Goal: Navigation & Orientation: Find specific page/section

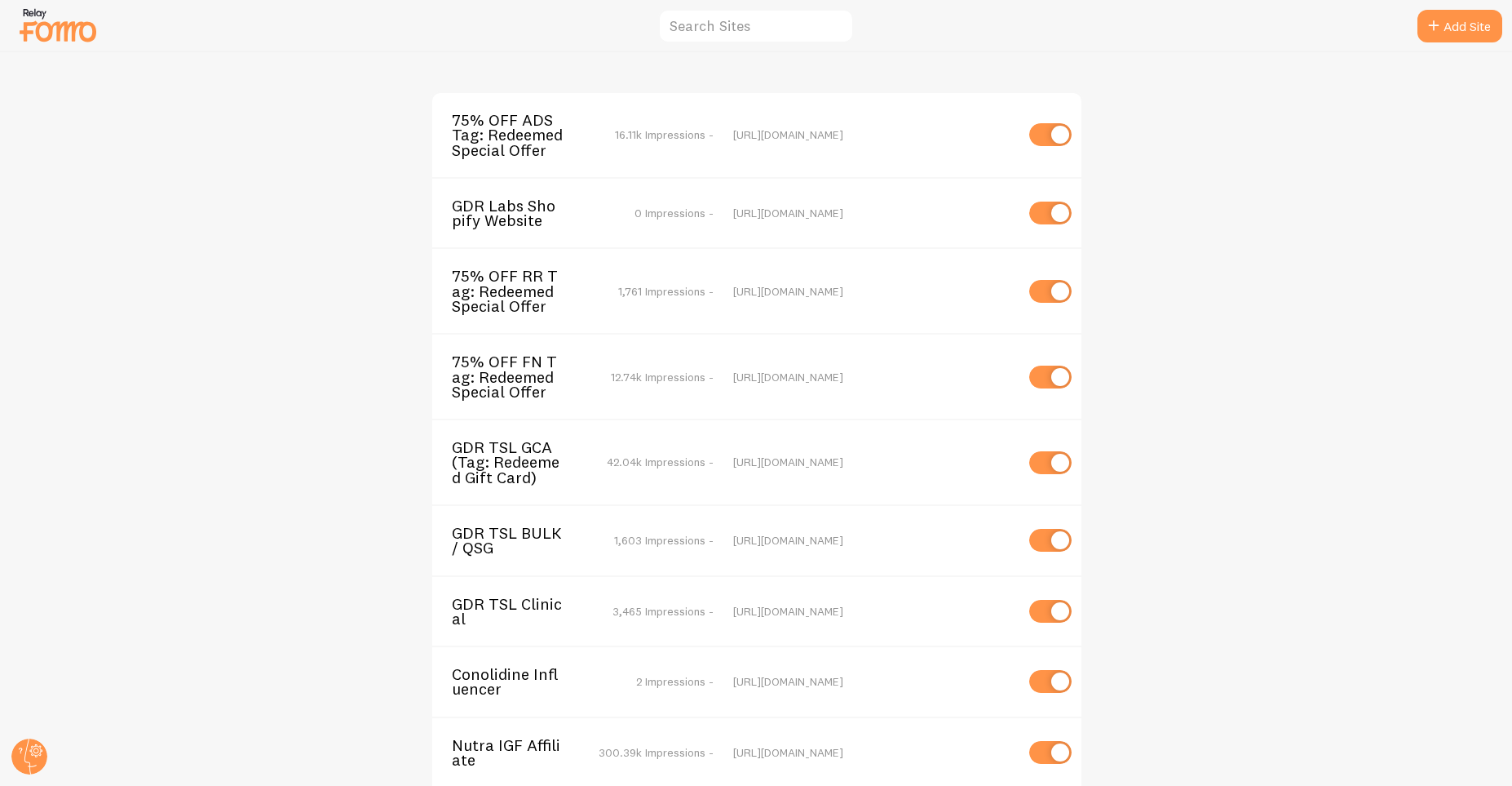
click at [526, 137] on span "75% OFF ADS Tag: Redeemed Special Offer" at bounding box center [518, 134] width 131 height 45
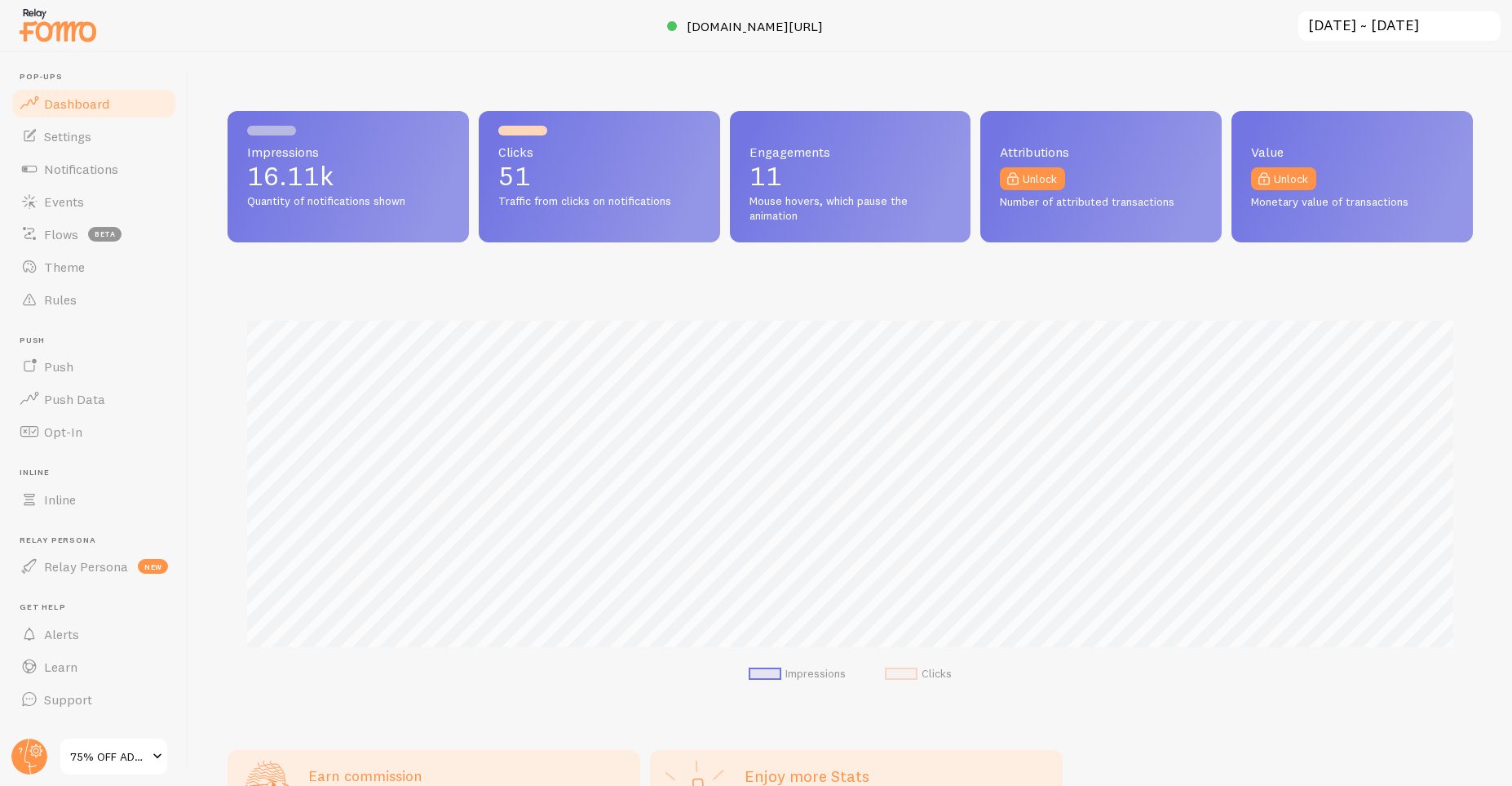
scroll to position [428, 1245]
click at [66, 175] on span "Notifications" at bounding box center [81, 168] width 75 height 16
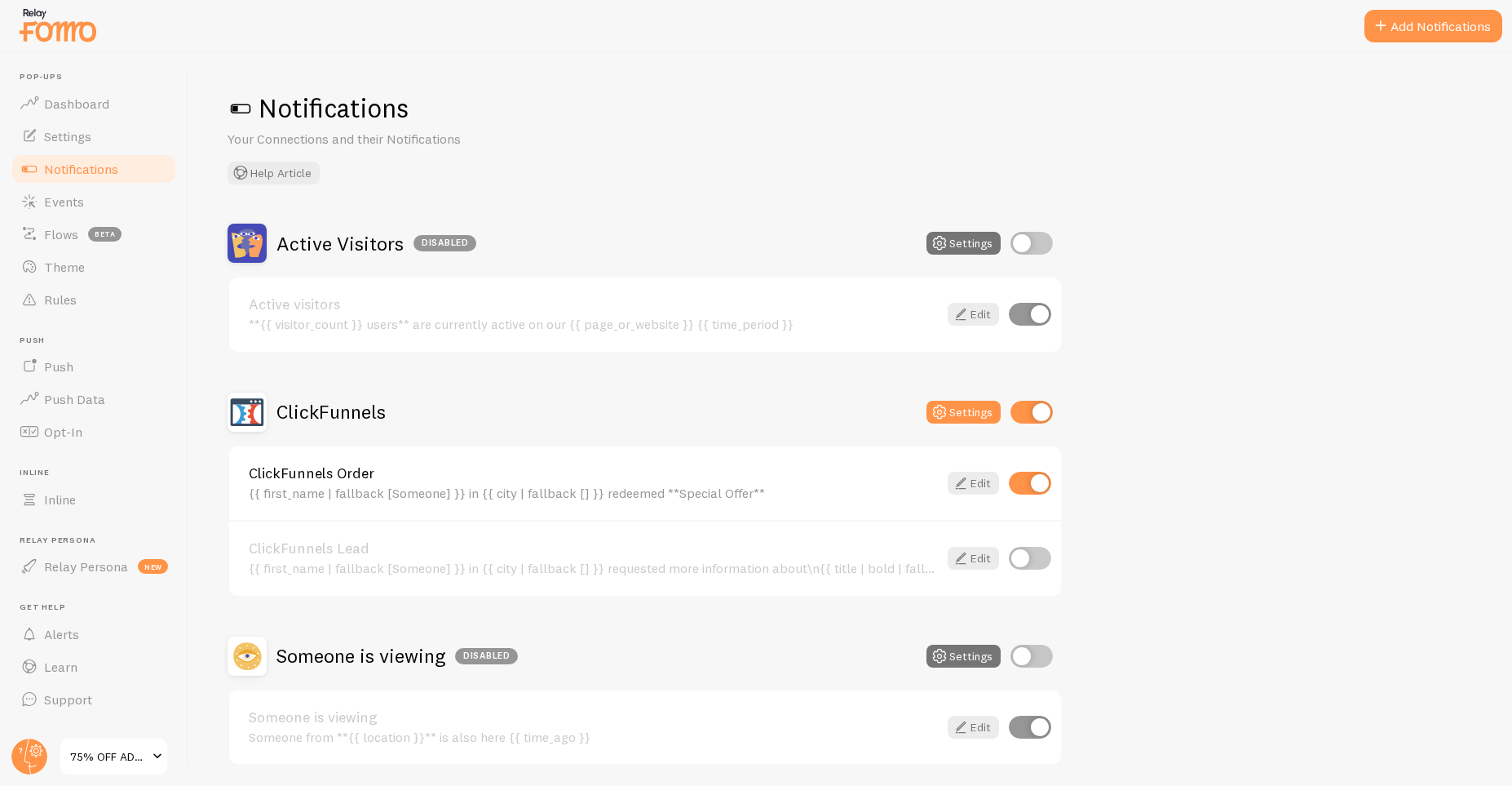
click at [102, 750] on span "75% OFF ADS Tag: Redeemed Special Offer" at bounding box center [109, 756] width 78 height 20
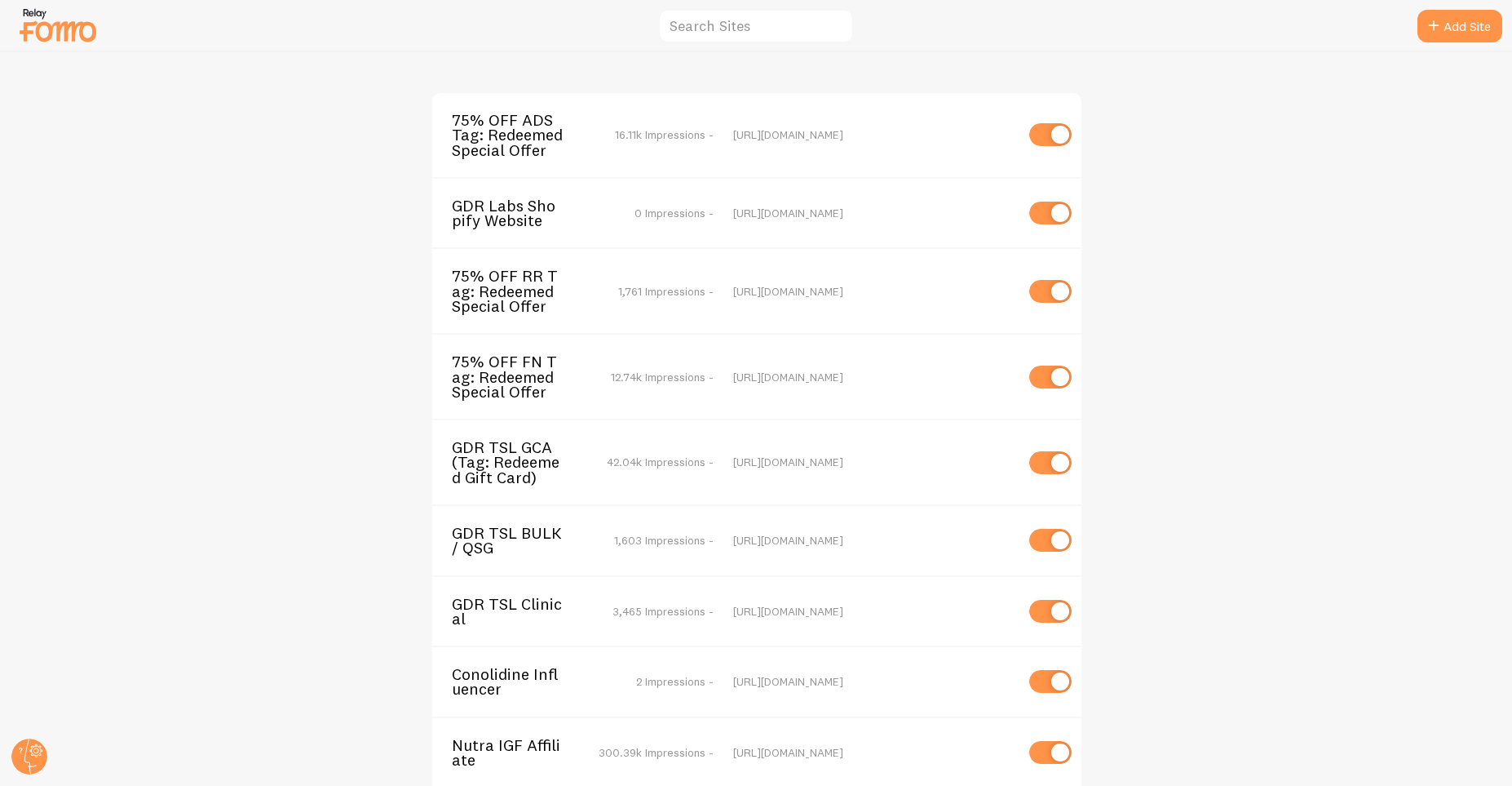
click at [523, 215] on span "GDR Labs Shopify Website" at bounding box center [518, 213] width 131 height 30
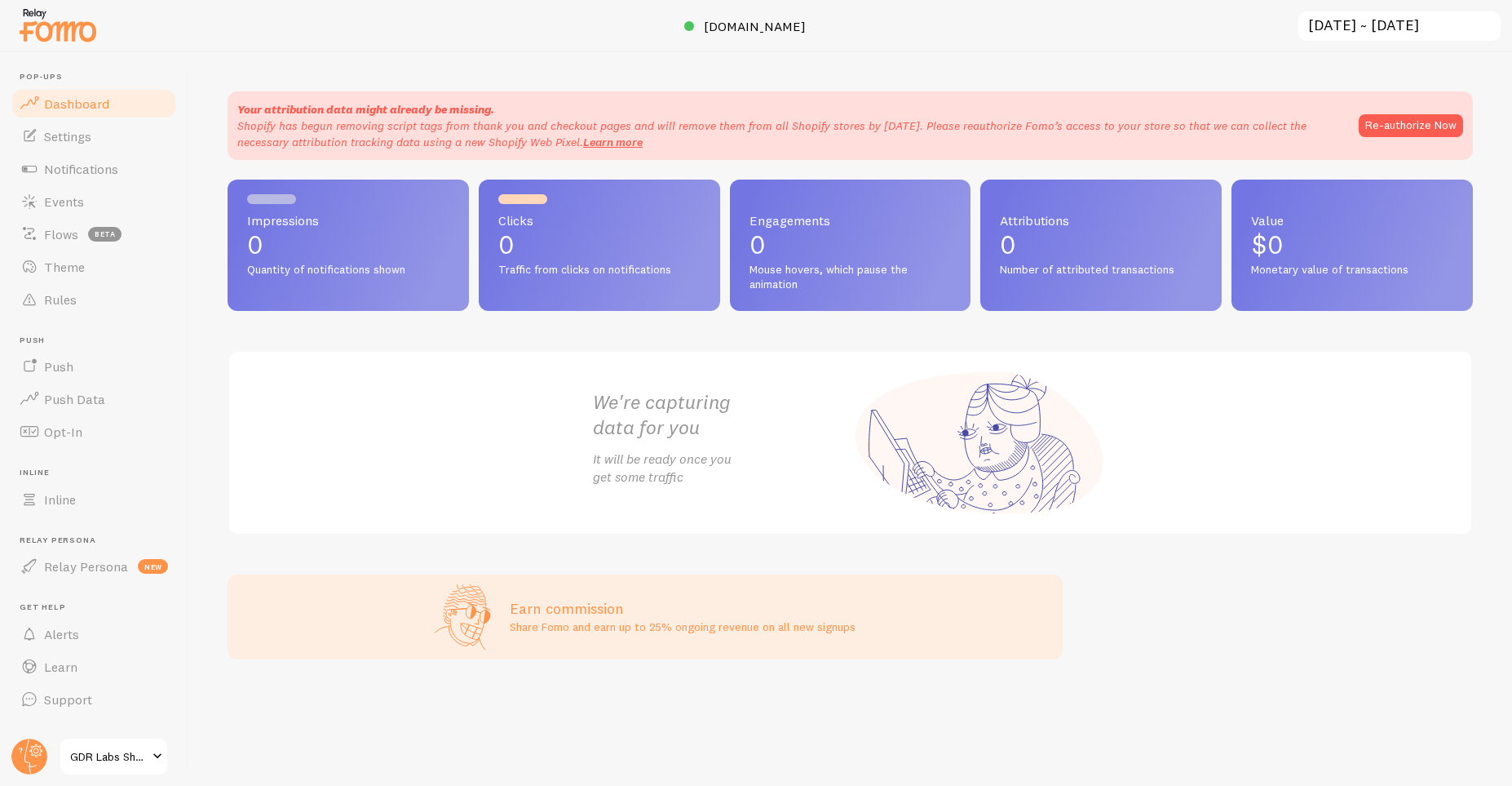
click at [93, 762] on span "GDR Labs Shopify Website" at bounding box center [109, 756] width 78 height 20
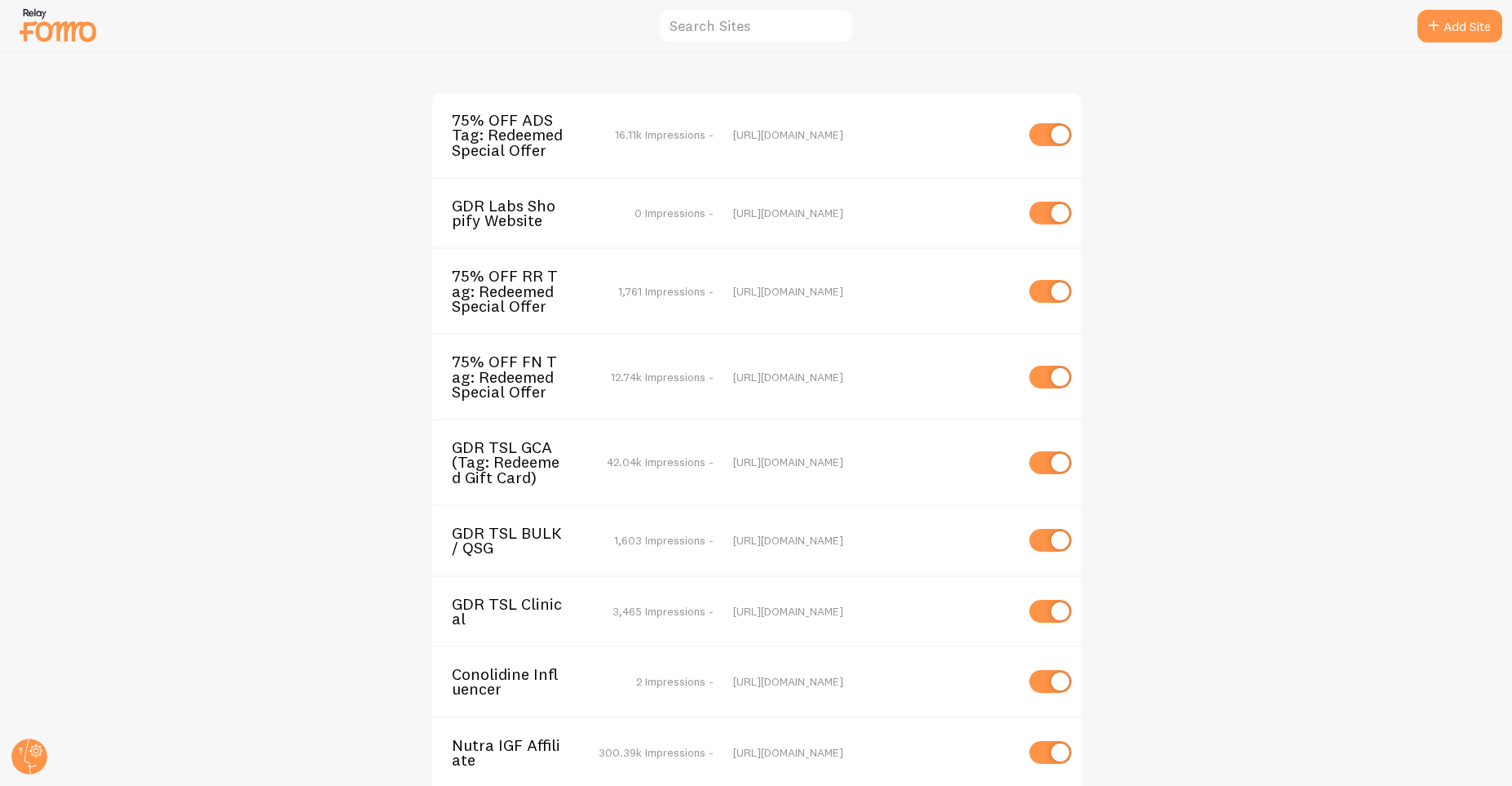
click at [512, 304] on span "75% OFF RR Tag: Redeemed Special Offer" at bounding box center [518, 290] width 131 height 45
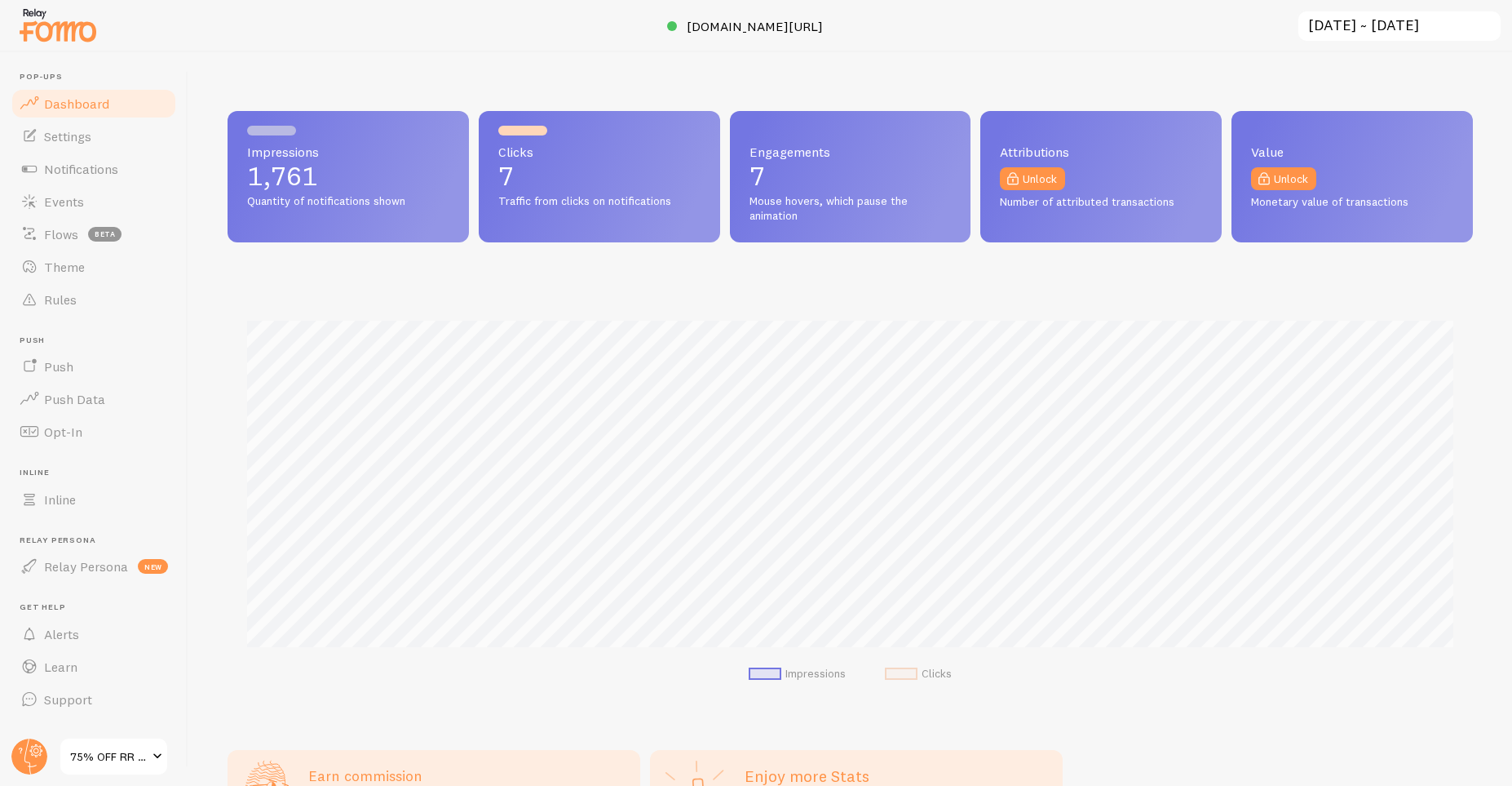
scroll to position [428, 1245]
click at [94, 754] on span "75% OFF RR Tag: Redeemed Special Offer" at bounding box center [109, 756] width 78 height 20
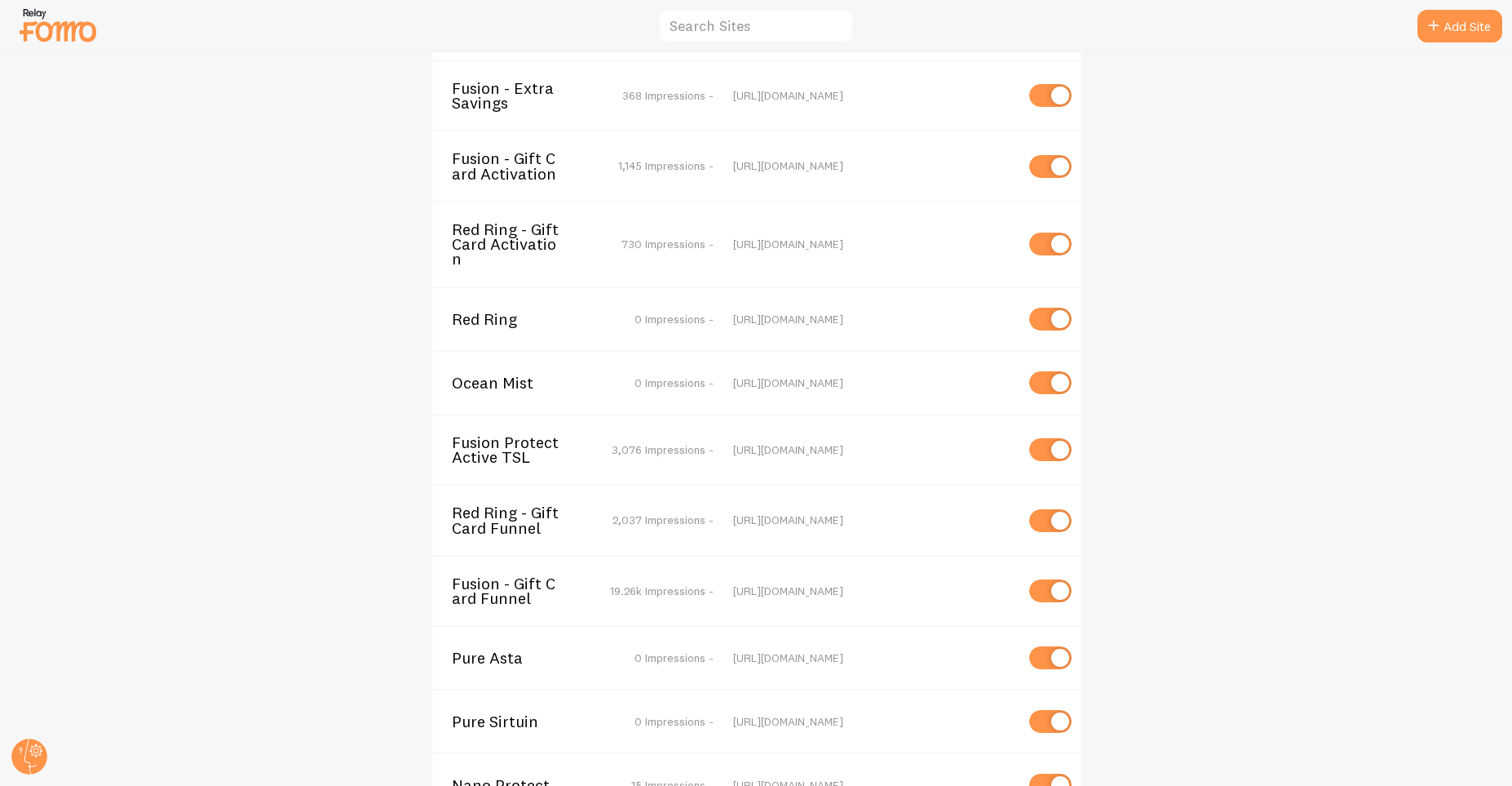
scroll to position [4471, 0]
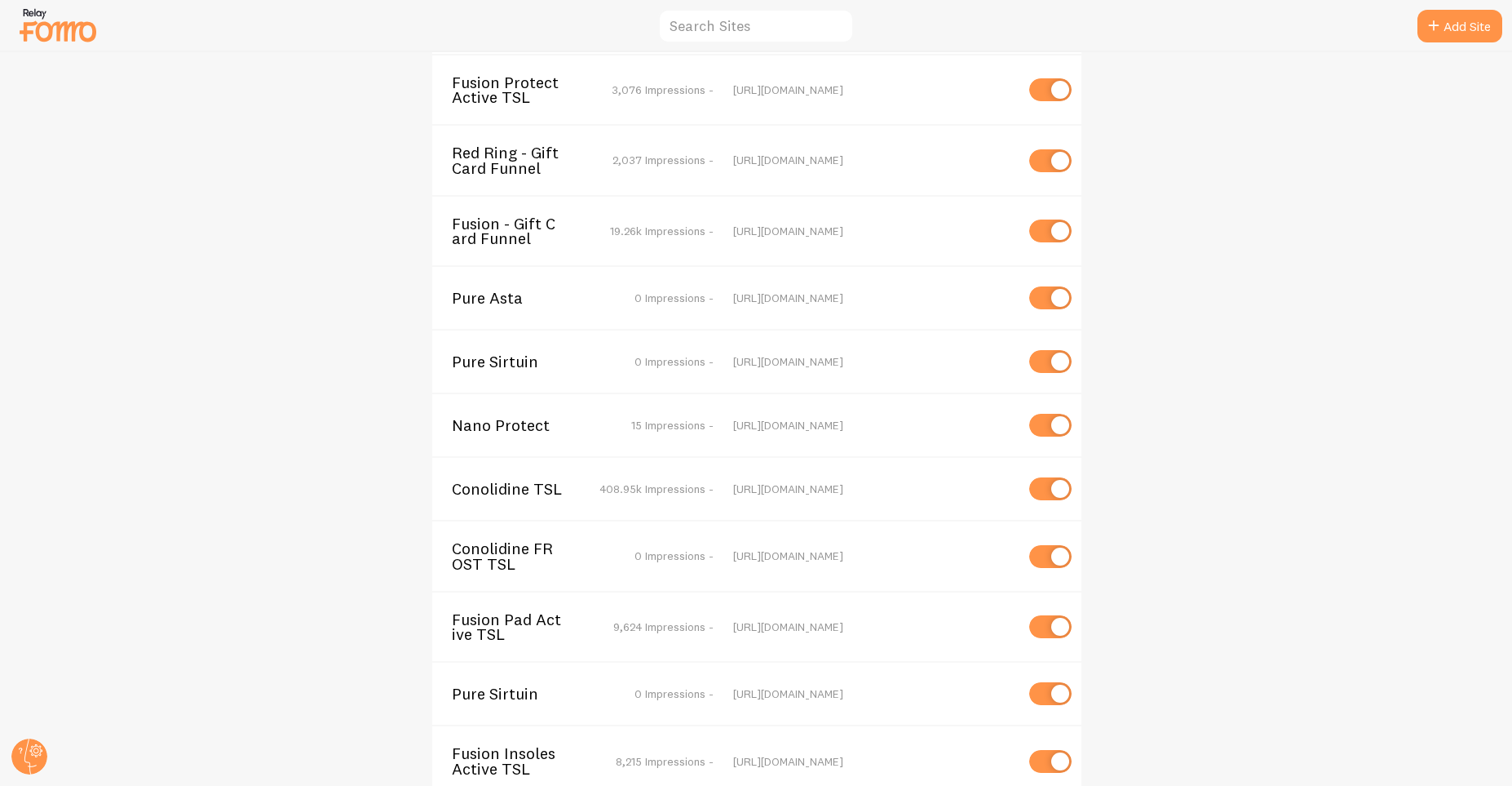
click at [536, 612] on span "Fusion Pad Active TSL" at bounding box center [518, 627] width 131 height 30
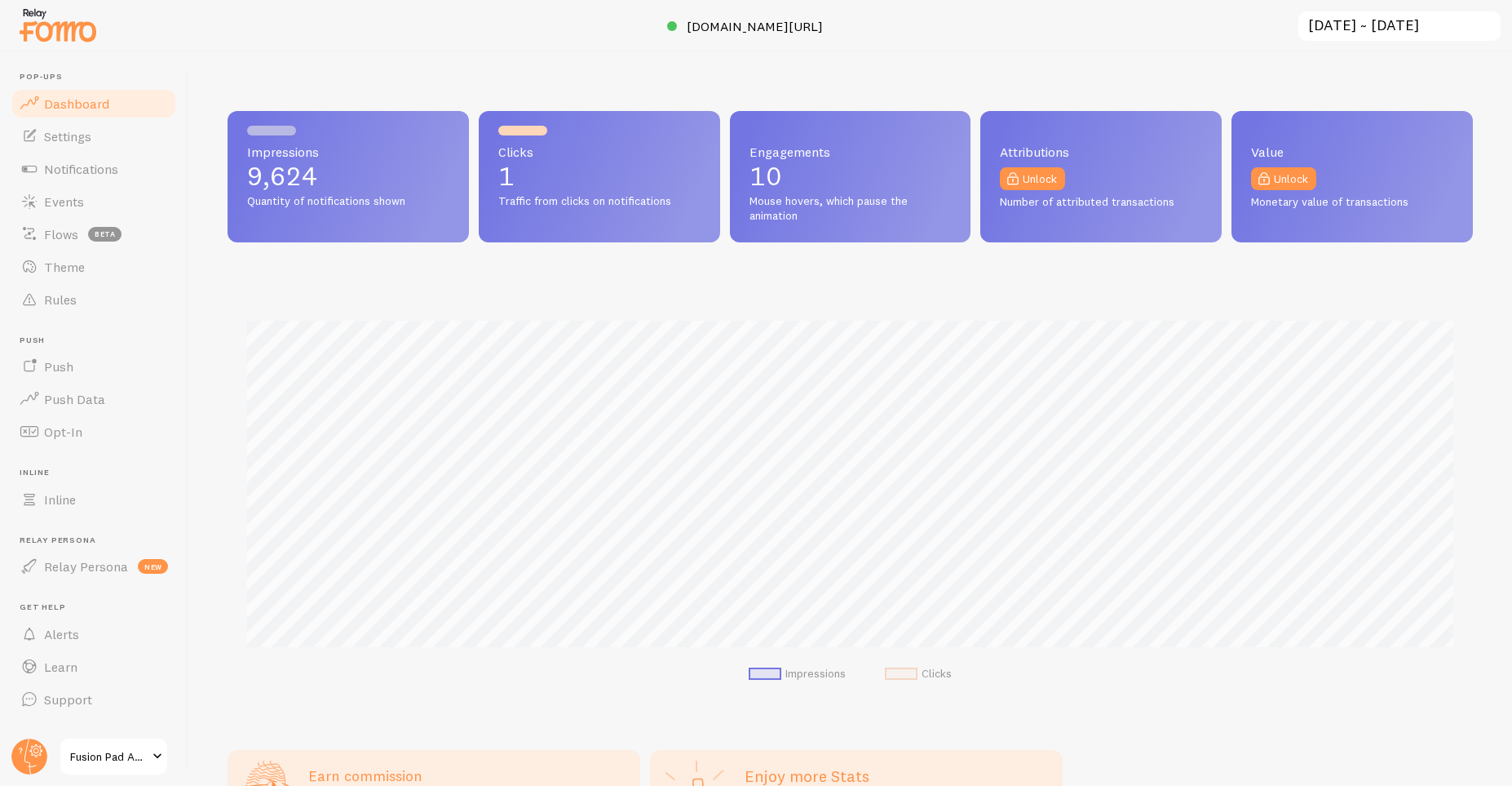
scroll to position [428, 1245]
